Goal: Task Accomplishment & Management: Manage account settings

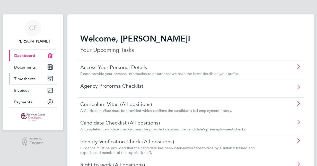
click at [27, 84] on link "Timesheets" at bounding box center [33, 78] width 48 height 11
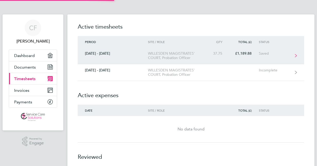
click at [193, 50] on link "[DATE] - [DATE] WILLESDEN MAGISTRATES' COURT, Probation Officer 37.75 £1,189.88…" at bounding box center [191, 55] width 226 height 17
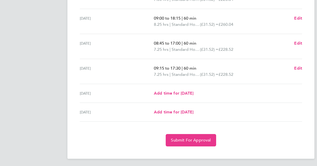
scroll to position [184, 0]
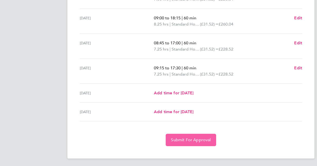
click at [192, 139] on span "Submit For Approval" at bounding box center [191, 139] width 40 height 5
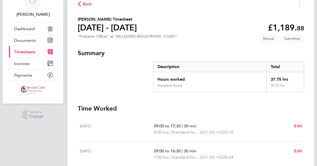
scroll to position [0, 0]
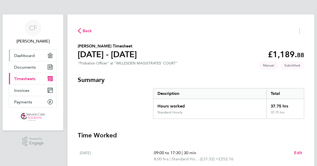
click at [28, 58] on link "Dashboard" at bounding box center [33, 55] width 48 height 11
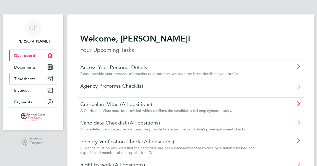
click at [31, 80] on span "Timesheets" at bounding box center [24, 78] width 21 height 5
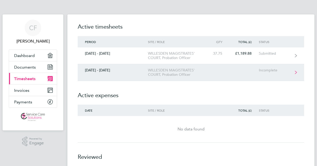
click at [215, 73] on link "[DATE] - [DATE] WILLESDEN MAGISTRATES' COURT, Probation Officer Incomplete" at bounding box center [191, 72] width 226 height 17
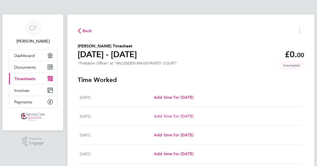
click at [190, 114] on span "Add time for [DATE]" at bounding box center [174, 115] width 40 height 5
select select "30"
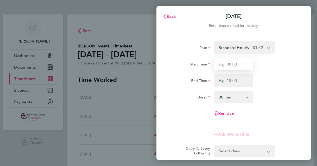
click at [232, 64] on input "Start Time" at bounding box center [233, 64] width 39 height 12
type input "08:30"
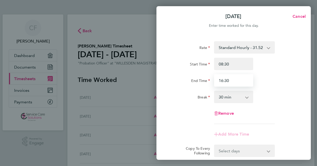
type input "16:30"
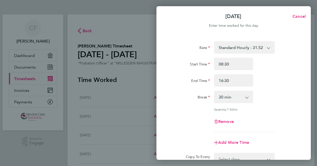
click at [268, 96] on div "Break 0 min 15 min 30 min 45 min 60 min 75 min 90 min" at bounding box center [234, 97] width 130 height 12
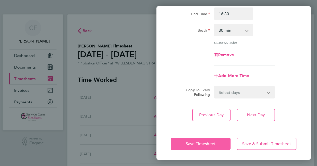
click at [199, 146] on button "Save Timesheet" at bounding box center [201, 143] width 60 height 12
